Goal: Information Seeking & Learning: Check status

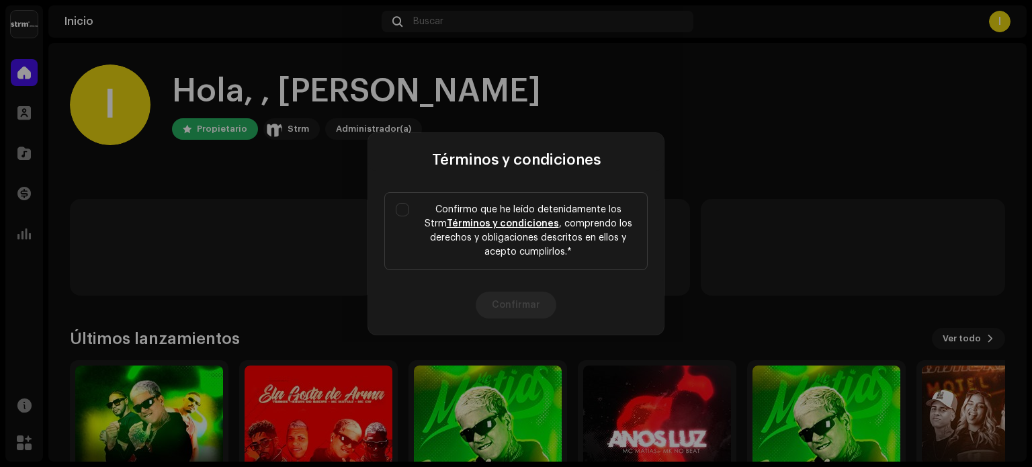
click at [257, 210] on div "Términos y condiciones Confirmo que he leído detenidamente los Strm Términos y …" at bounding box center [516, 233] width 1032 height 467
click at [399, 206] on input "Confirmo que he leído detenidamente los Strm Términos y condiciones , comprendo…" at bounding box center [402, 209] width 13 height 13
checkbox input "true"
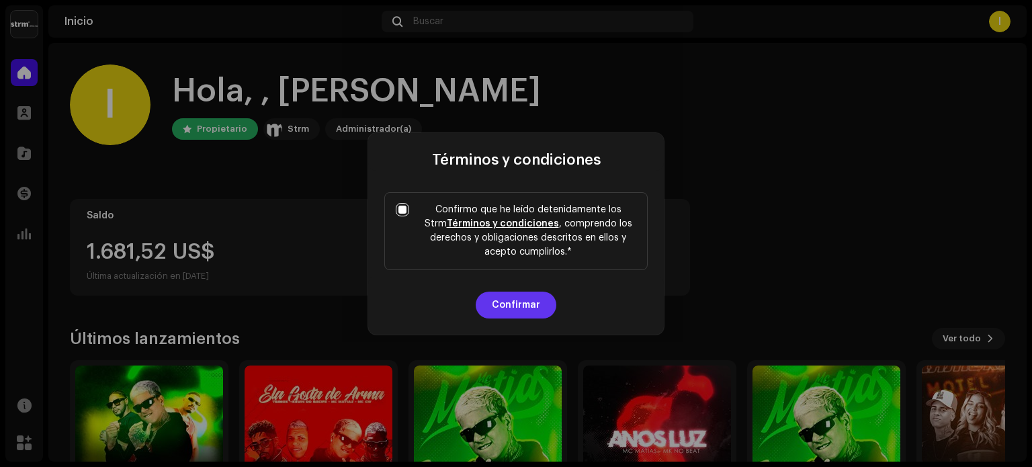
click at [520, 304] on button "Confirmar" at bounding box center [516, 305] width 81 height 27
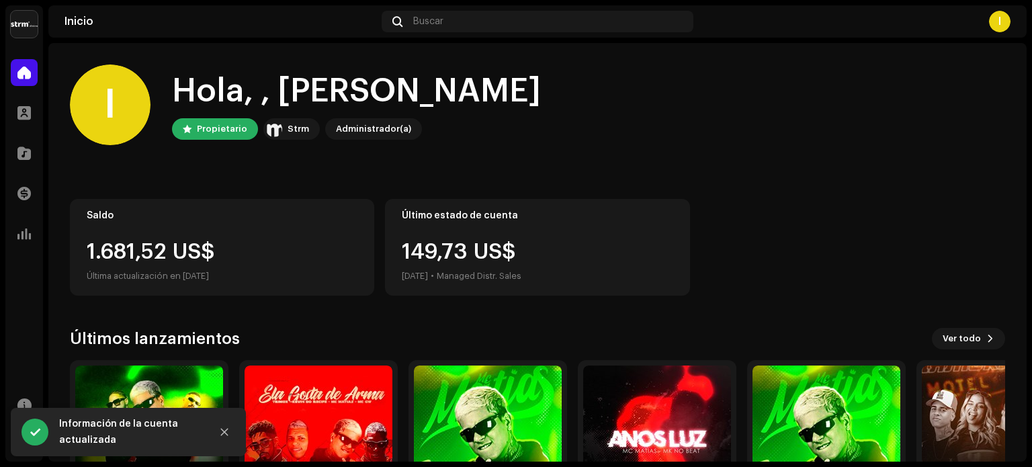
scroll to position [89, 0]
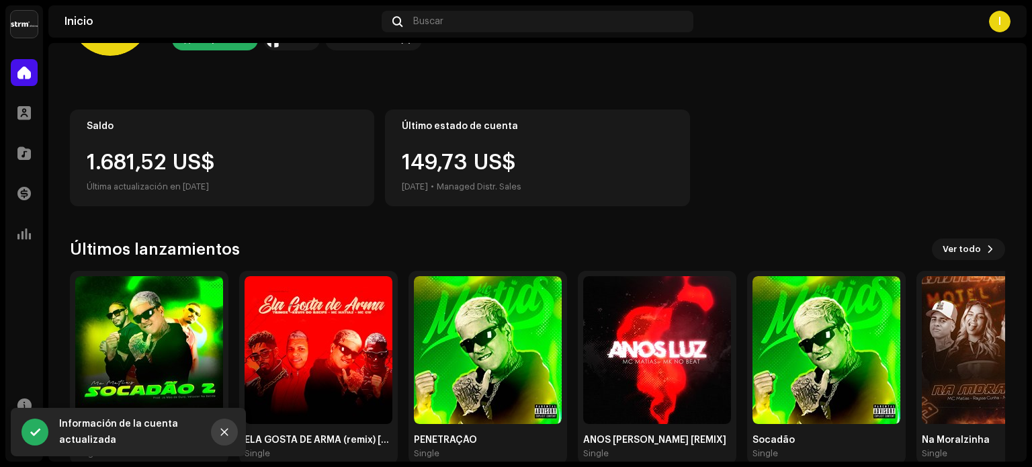
click at [231, 428] on button "Close" at bounding box center [224, 432] width 27 height 27
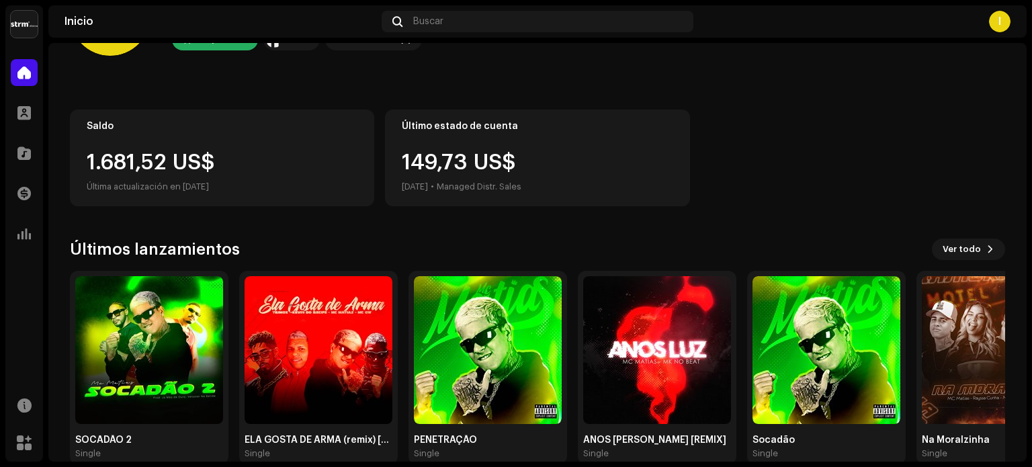
scroll to position [113, 0]
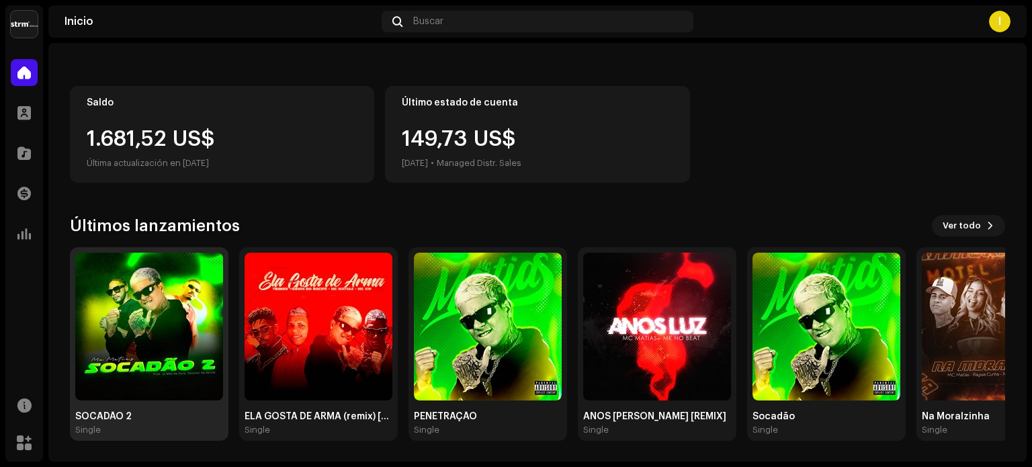
click at [126, 378] on img at bounding box center [149, 327] width 148 height 148
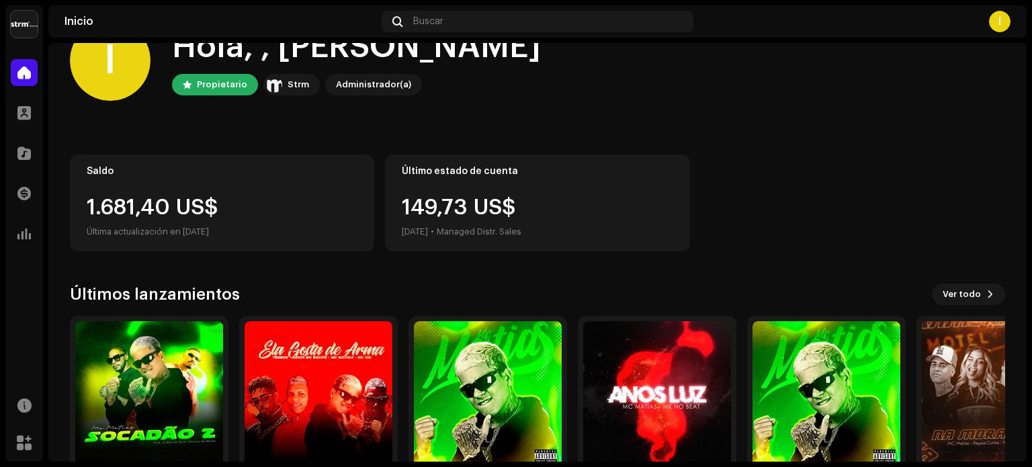
scroll to position [113, 0]
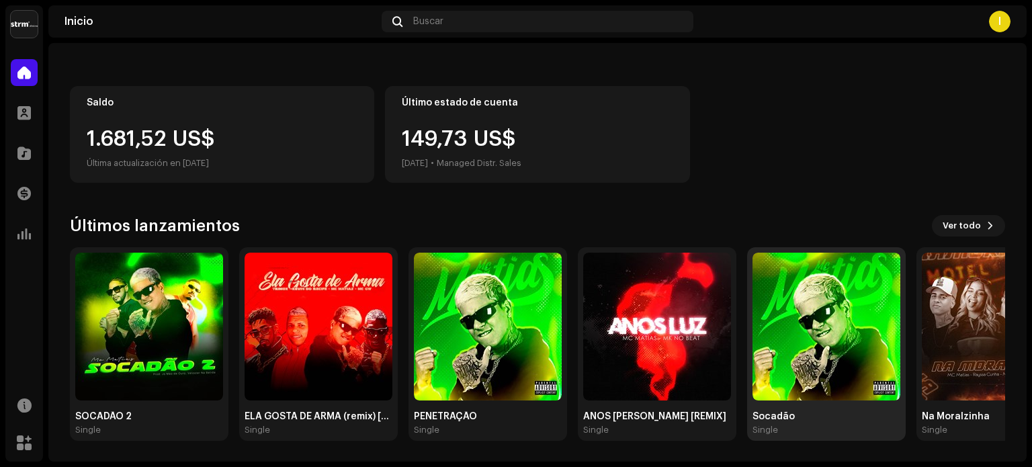
click at [856, 362] on img at bounding box center [827, 327] width 148 height 148
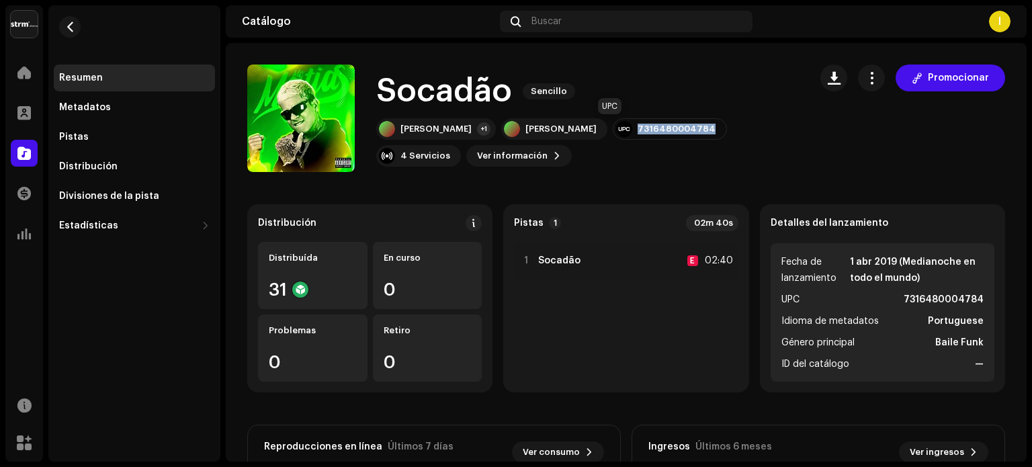
drag, startPoint x: 654, startPoint y: 126, endPoint x: 578, endPoint y: 127, distance: 76.0
click at [613, 127] on div "7316480004784" at bounding box center [670, 129] width 114 height 22
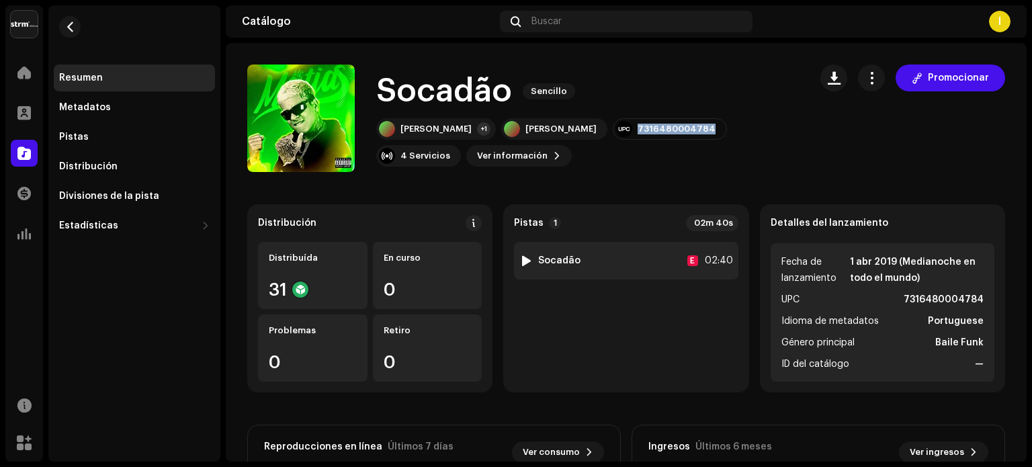
copy div "7316480004784"
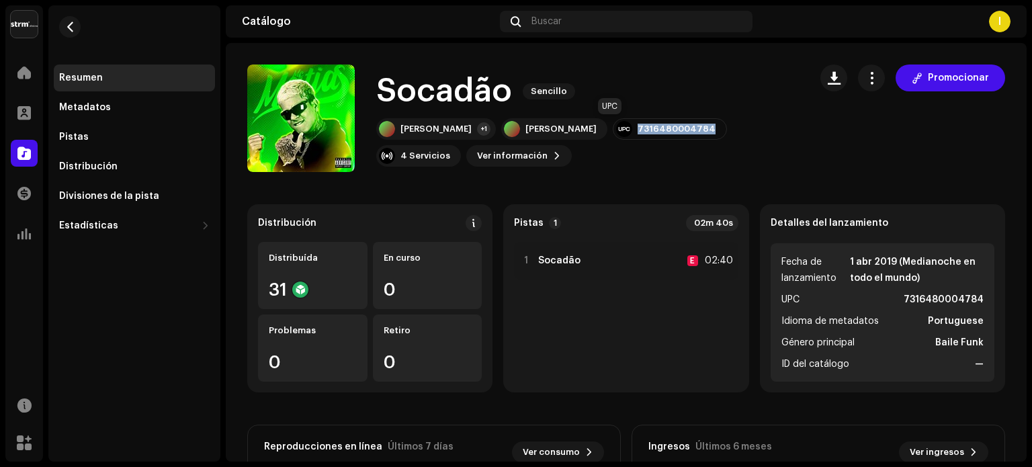
copy div "7316480004784"
click at [92, 82] on div "Resumen" at bounding box center [81, 78] width 44 height 11
click at [104, 106] on div "Metadatos" at bounding box center [85, 107] width 52 height 11
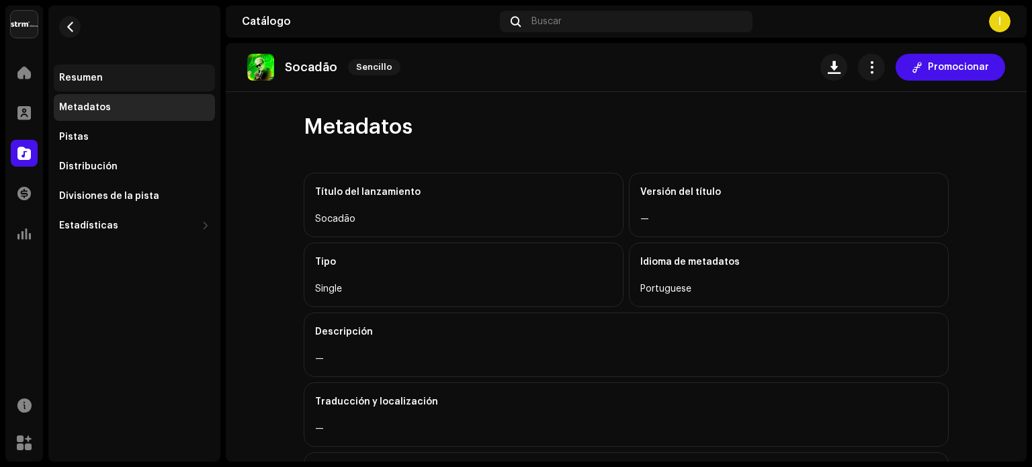
click at [104, 88] on div "Resumen" at bounding box center [134, 78] width 161 height 27
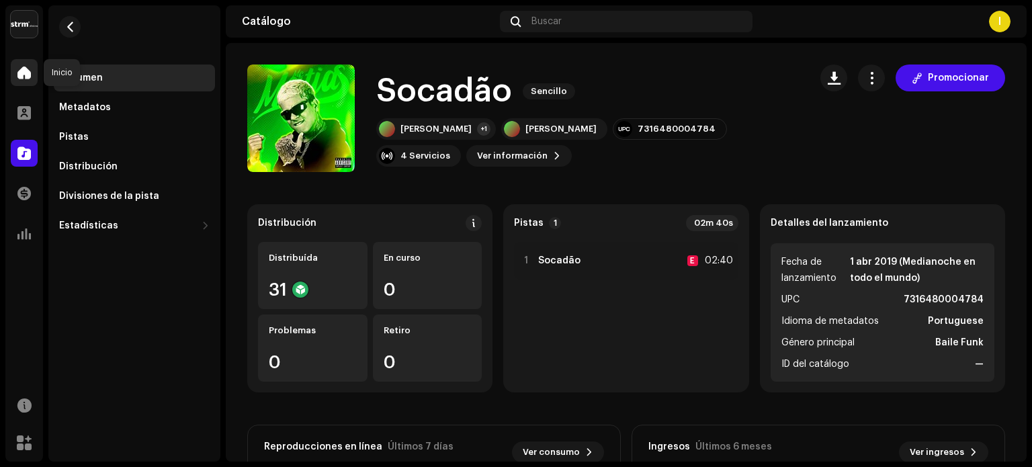
click at [17, 72] on span at bounding box center [23, 72] width 13 height 11
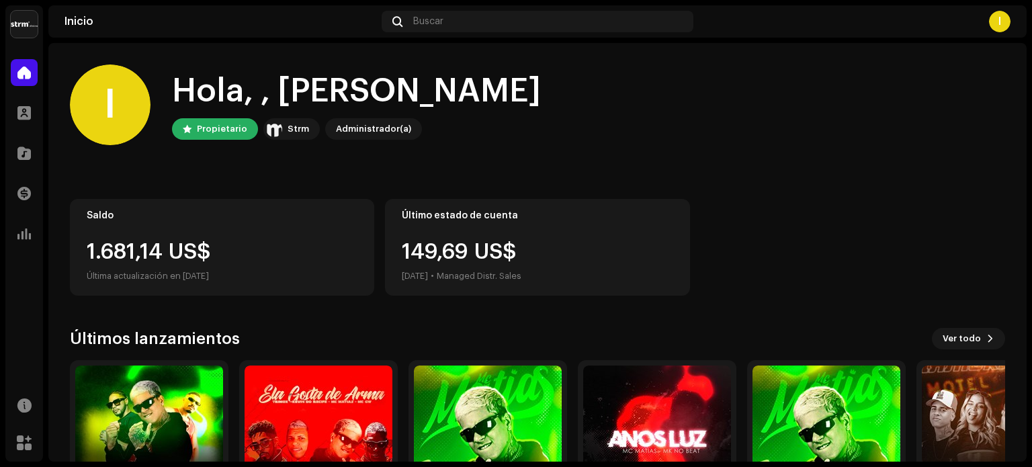
scroll to position [113, 0]
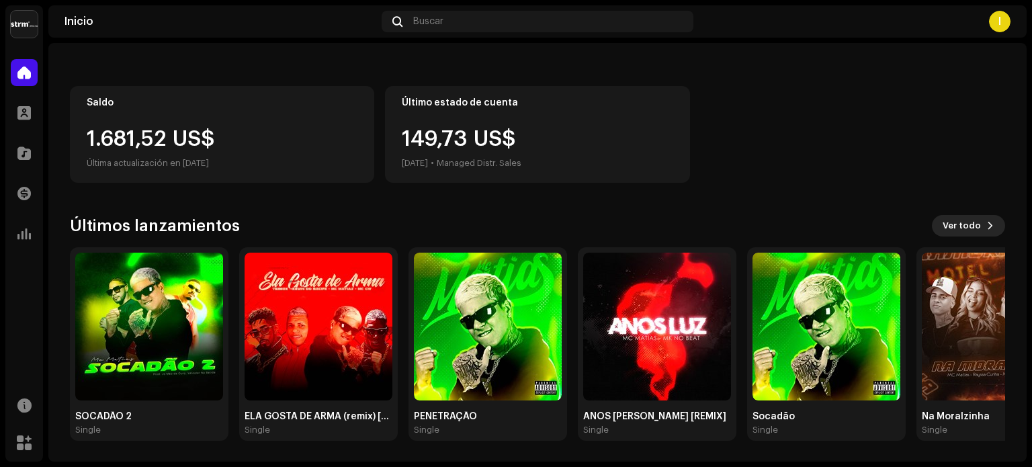
click at [987, 222] on span at bounding box center [991, 225] width 8 height 11
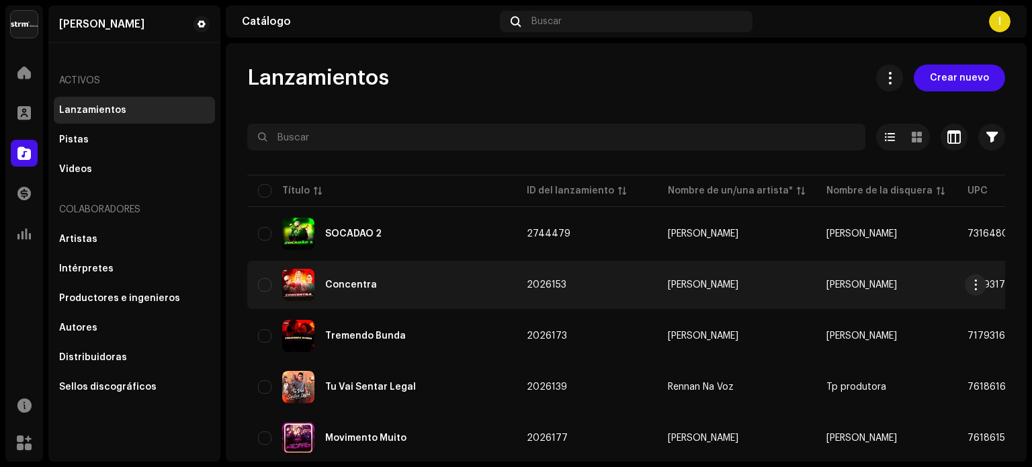
scroll to position [134, 0]
